Goal: Task Accomplishment & Management: Manage account settings

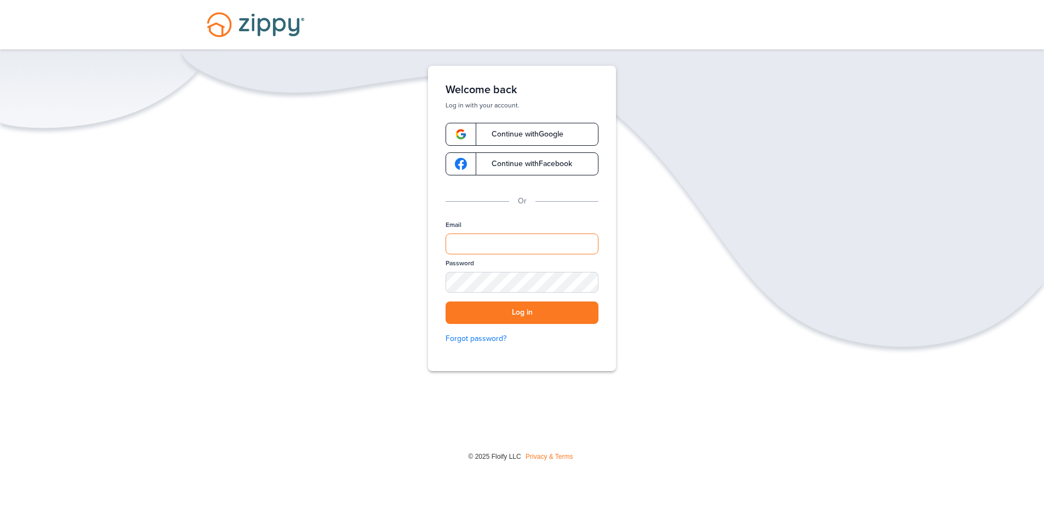
click at [495, 237] on input "Email" at bounding box center [521, 243] width 153 height 21
type input "**********"
click at [518, 309] on button "Log in" at bounding box center [521, 312] width 153 height 22
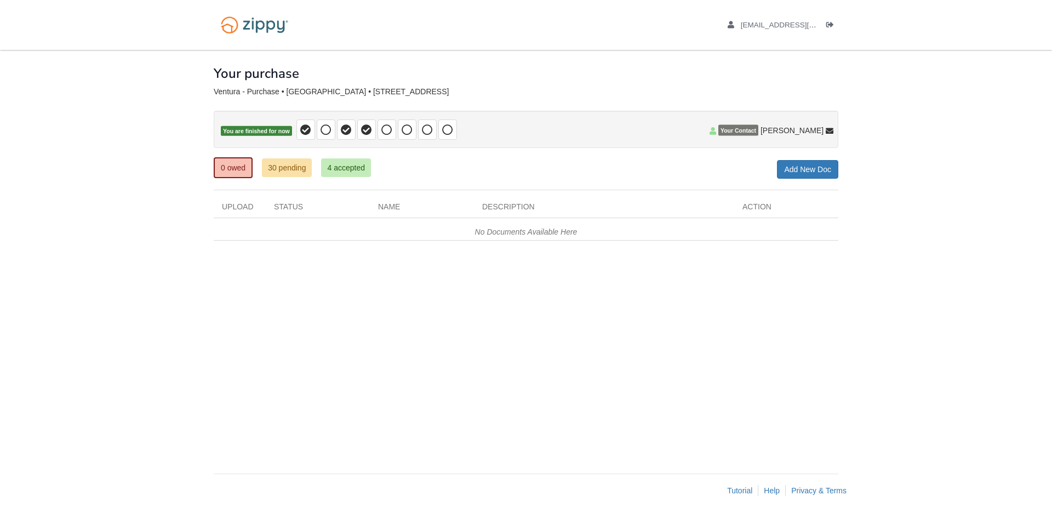
click at [925, 248] on body "[EMAIL_ADDRESS][DOMAIN_NAME] Logout" at bounding box center [526, 259] width 1052 height 518
click at [812, 27] on span "[EMAIL_ADDRESS][DOMAIN_NAME]" at bounding box center [803, 25] width 125 height 8
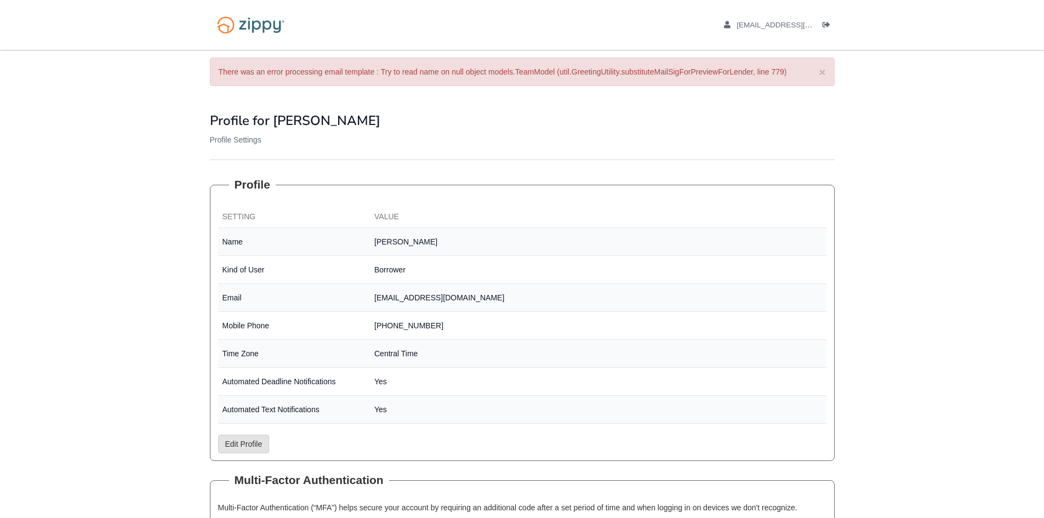
click at [944, 112] on body "[EMAIL_ADDRESS][DOMAIN_NAME] Logout" at bounding box center [522, 309] width 1044 height 618
